Goal: Task Accomplishment & Management: Manage account settings

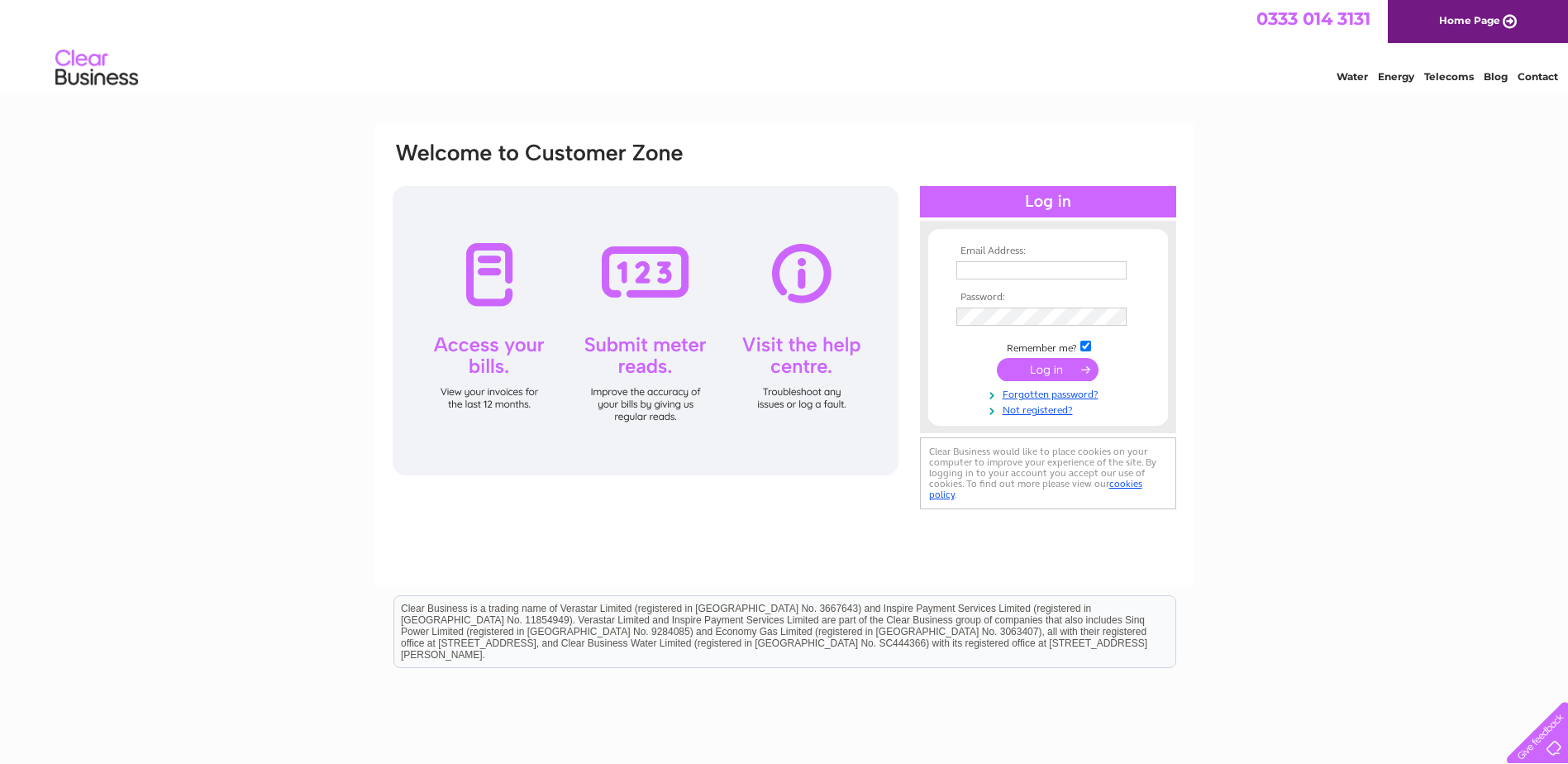
type input "sales@envirodress.co.uk"
click at [1039, 366] on input "submit" at bounding box center [1048, 369] width 102 height 23
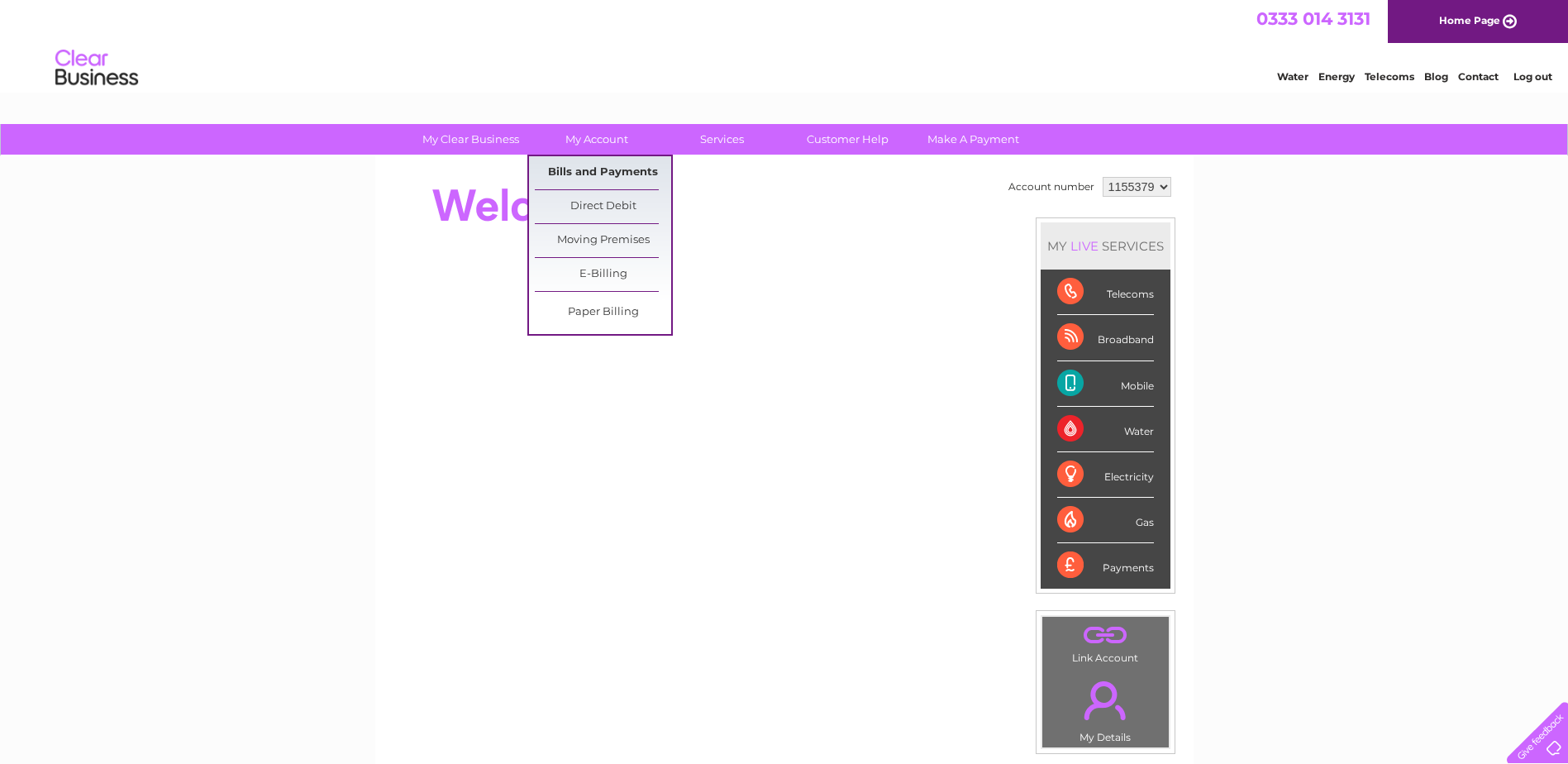
click at [579, 172] on link "Bills and Payments" at bounding box center [603, 173] width 136 height 33
click at [594, 160] on link "Bills and Payments" at bounding box center [603, 173] width 136 height 33
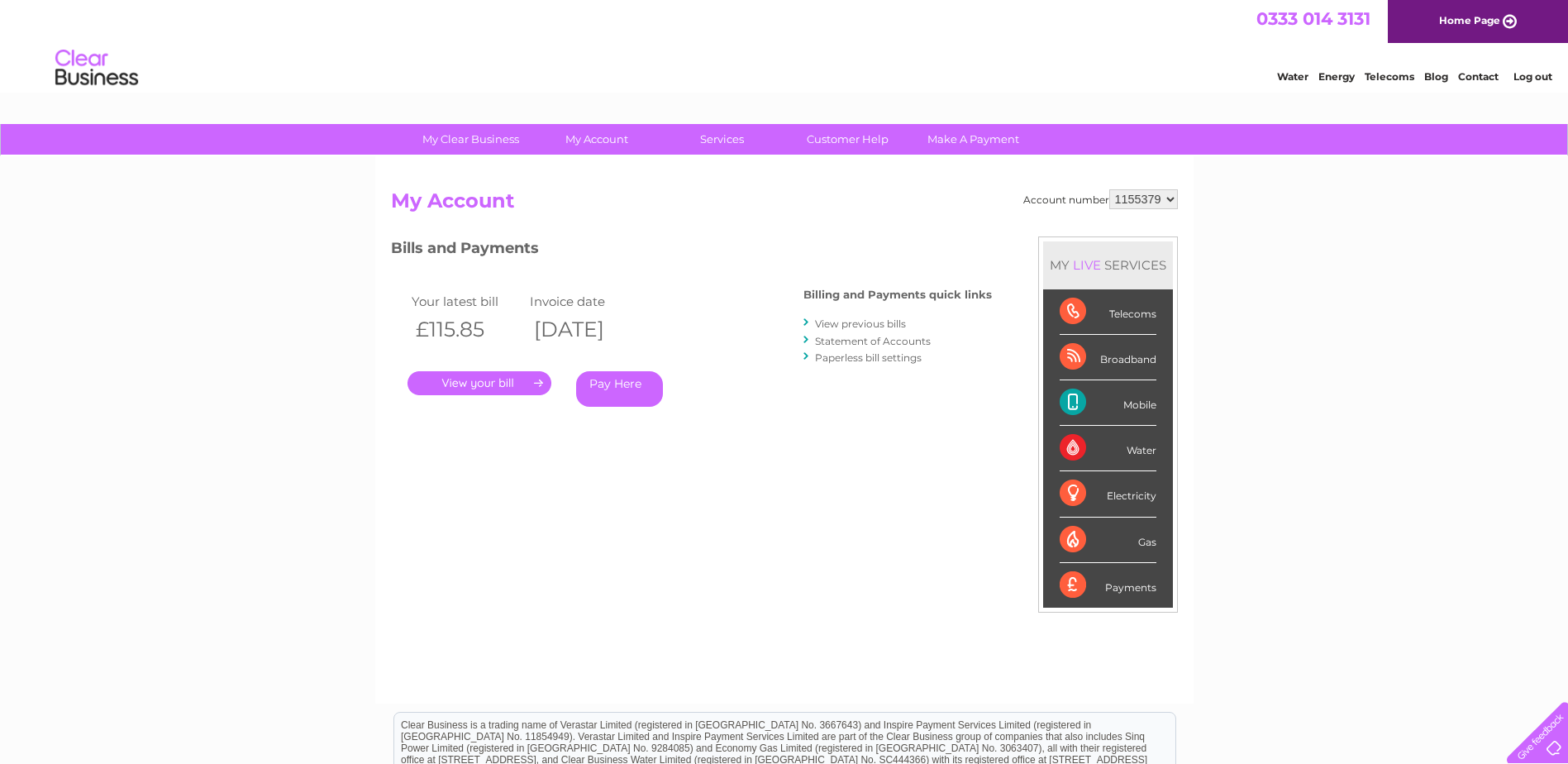
click at [468, 377] on link "." at bounding box center [479, 383] width 143 height 24
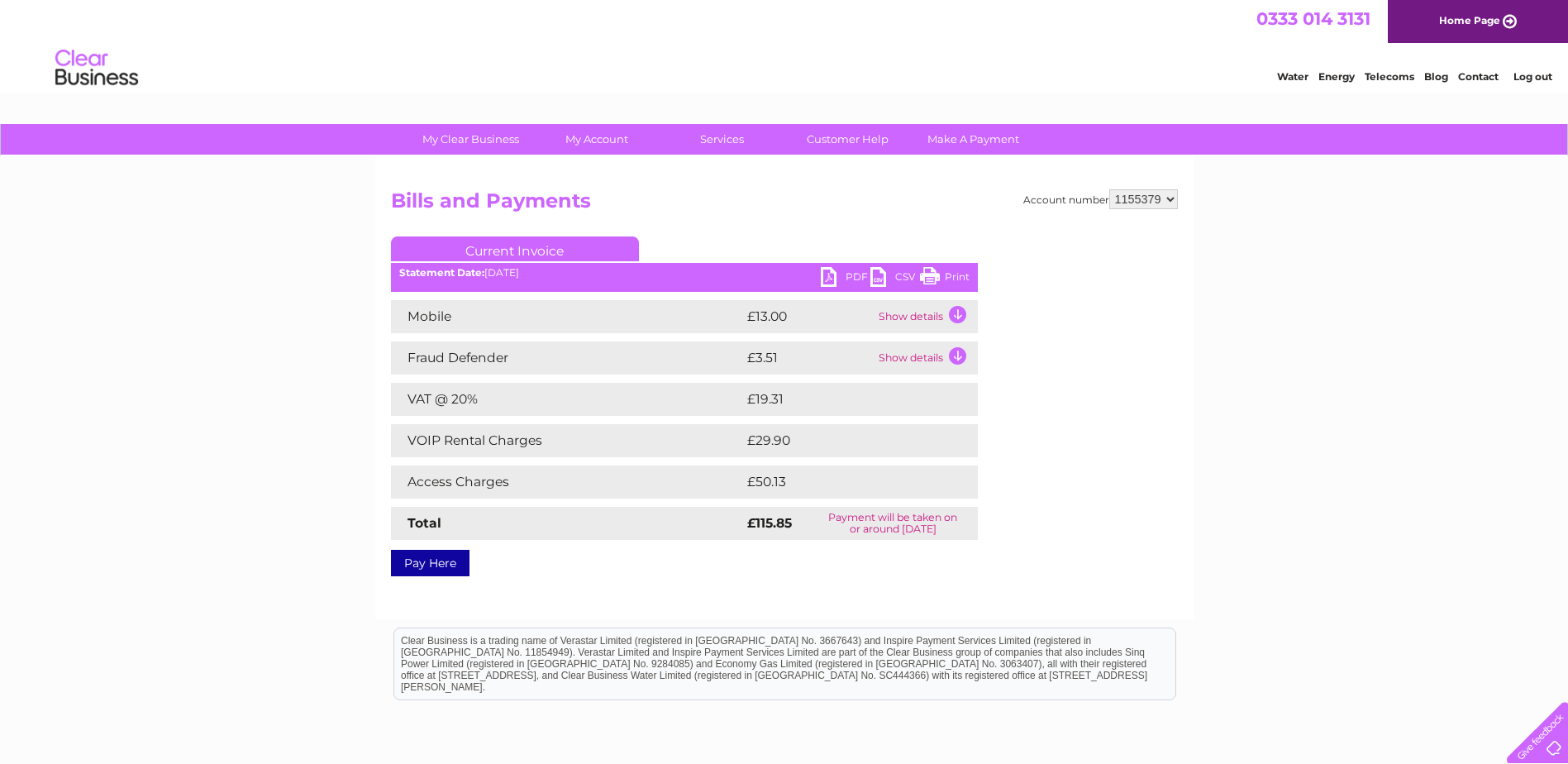
click at [847, 275] on link "PDF" at bounding box center [846, 280] width 50 height 24
